Goal: Task Accomplishment & Management: Manage account settings

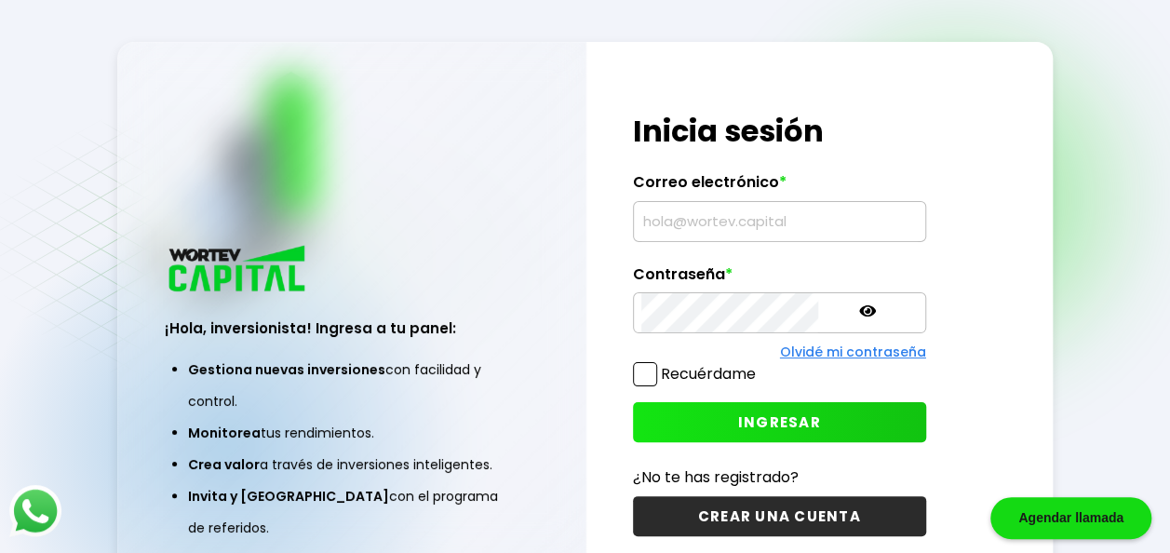
type input "[EMAIL_ADDRESS][DOMAIN_NAME]"
click at [722, 431] on button "INGRESAR" at bounding box center [779, 422] width 293 height 40
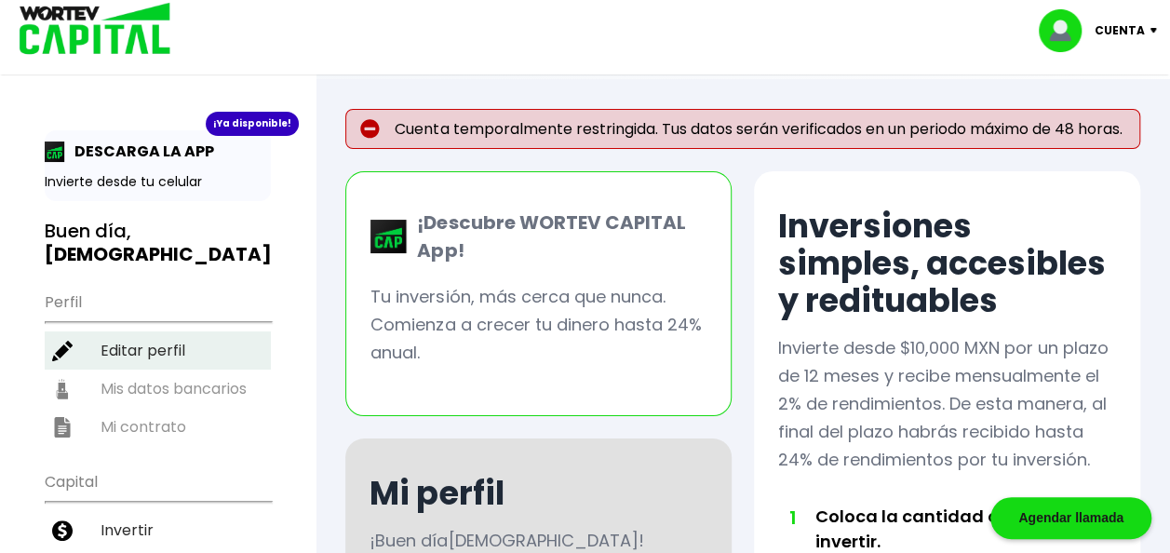
click at [135, 331] on li "Editar perfil" at bounding box center [158, 350] width 226 height 38
select select "Hombre"
select select "Bachillerato"
select select "SL"
select select "Banbajio"
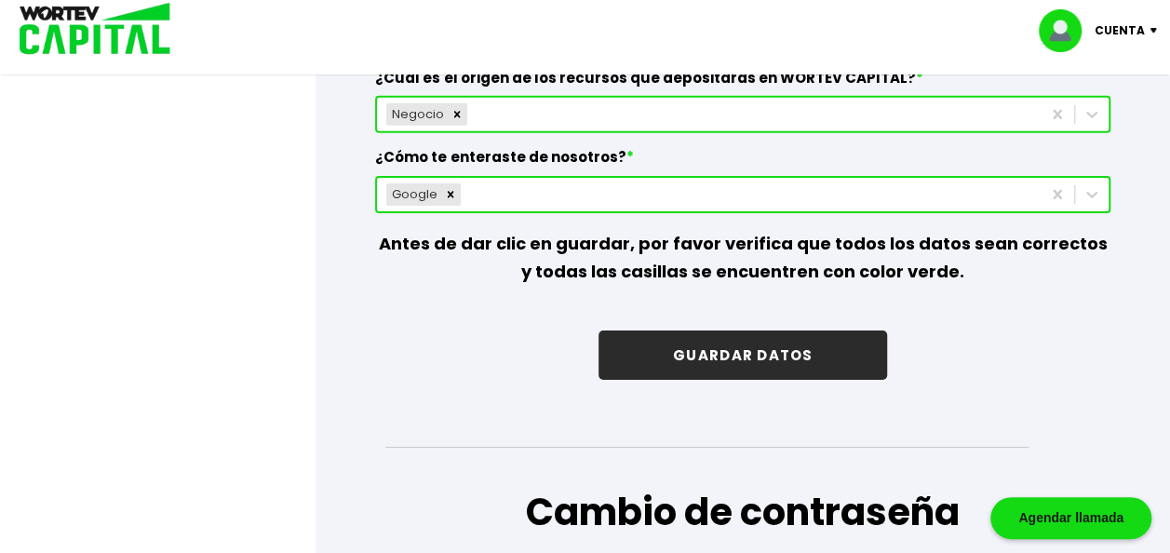
scroll to position [2895, 0]
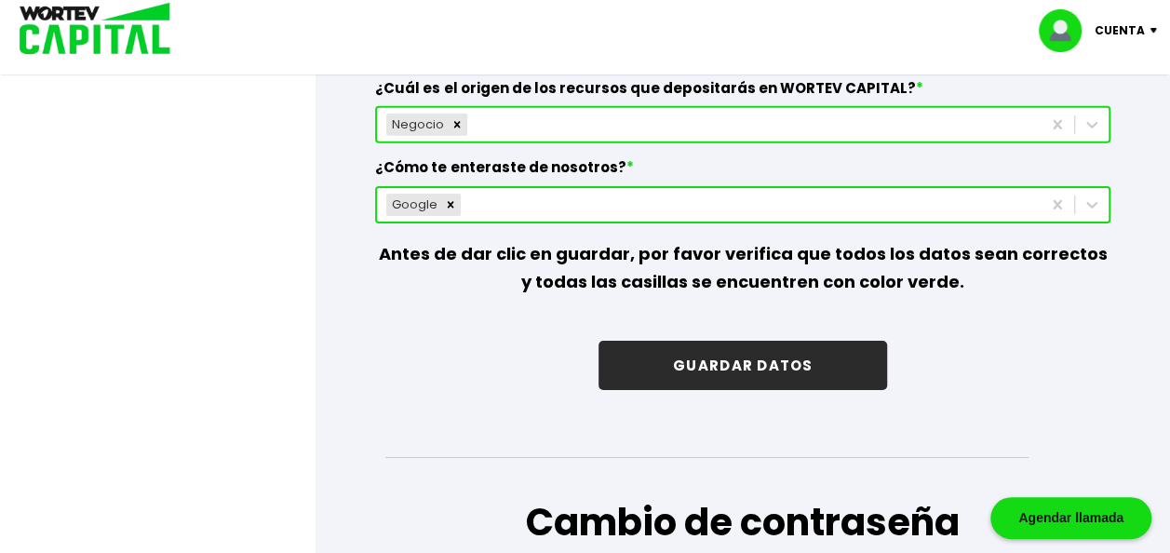
click at [826, 343] on button "GUARDAR DATOS" at bounding box center [743, 365] width 289 height 49
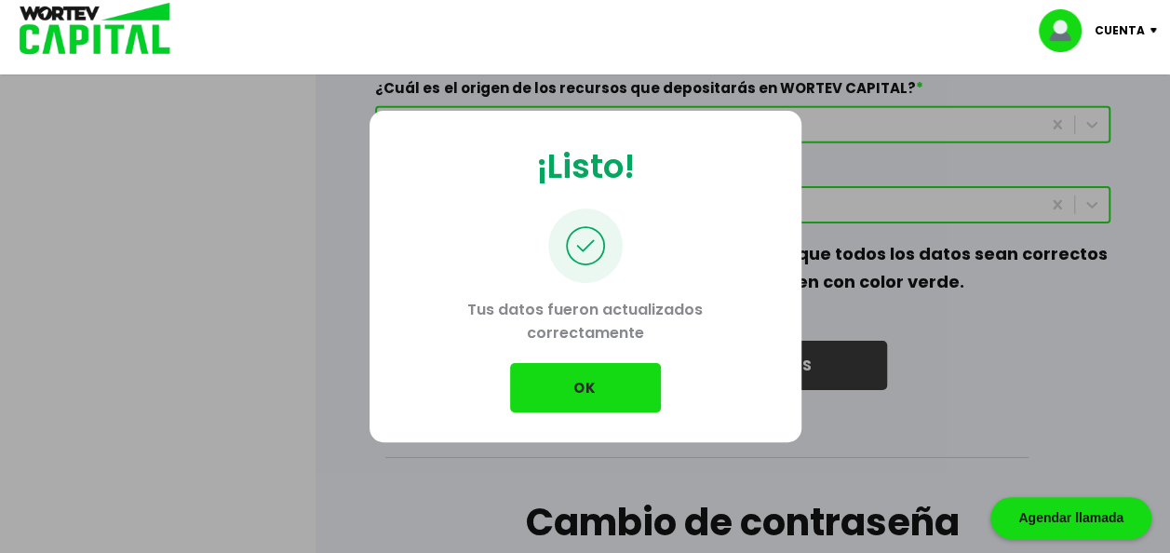
click at [588, 379] on button "OK" at bounding box center [585, 387] width 151 height 49
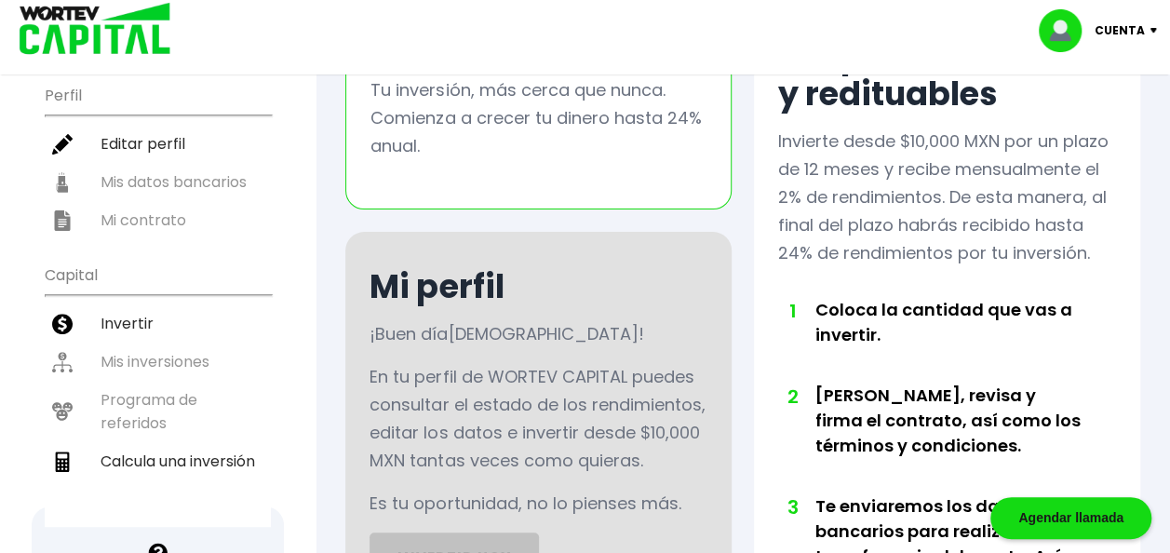
scroll to position [217, 0]
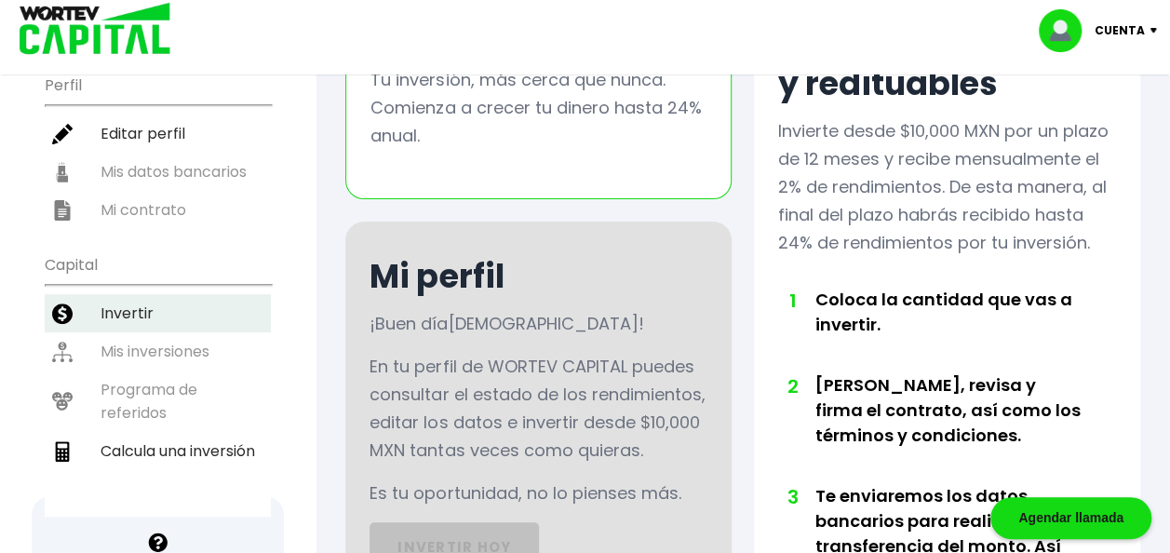
click at [125, 294] on li "Invertir" at bounding box center [158, 313] width 226 height 38
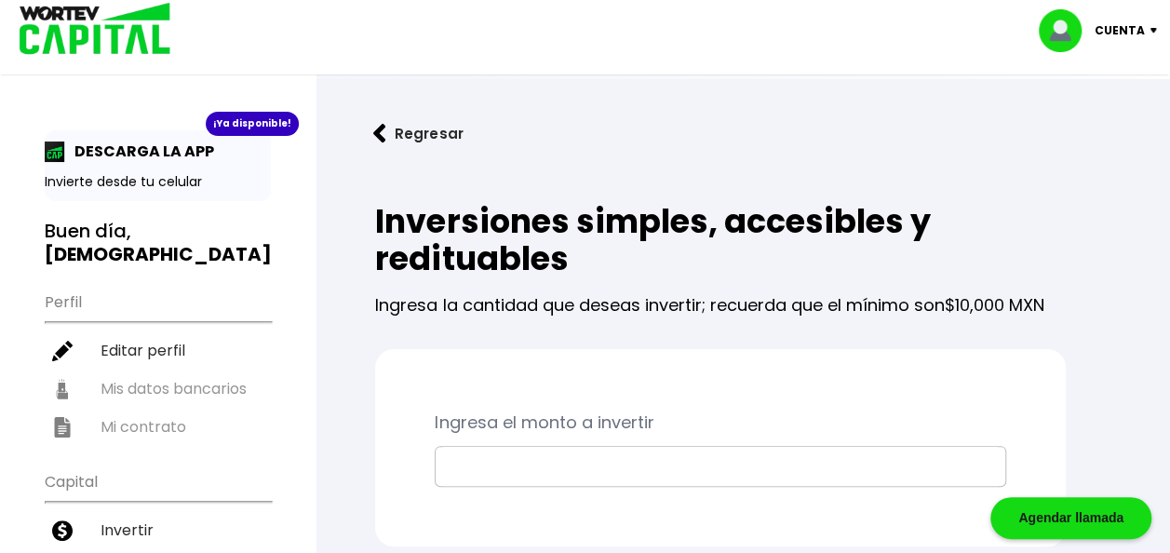
click at [655, 456] on input "text" at bounding box center [720, 466] width 555 height 39
click at [1118, 22] on p "Cuenta" at bounding box center [1120, 31] width 50 height 28
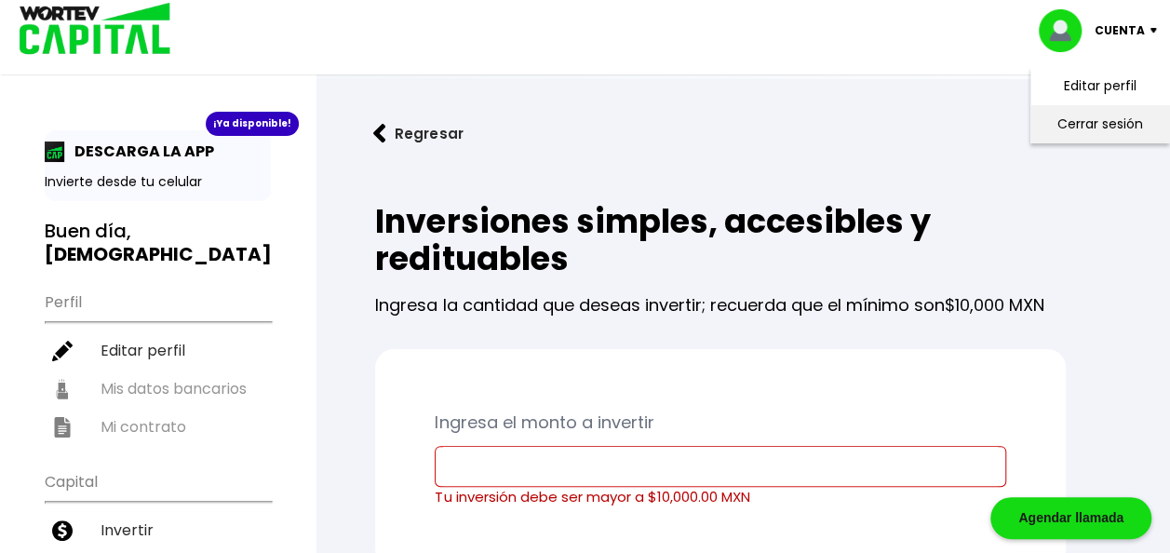
click at [1087, 123] on li "Cerrar sesión" at bounding box center [1100, 124] width 149 height 38
